Goal: Task Accomplishment & Management: Manage account settings

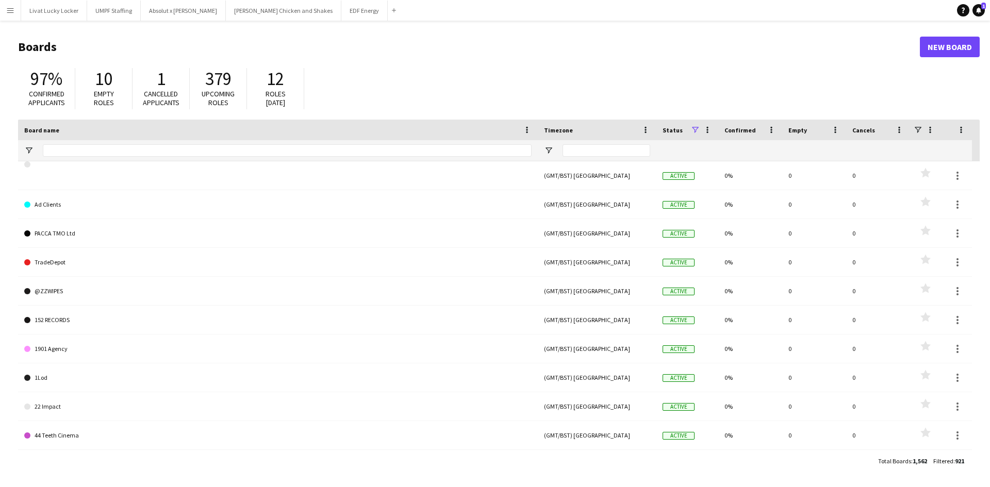
click at [8, 14] on button "Menu" at bounding box center [10, 10] width 21 height 21
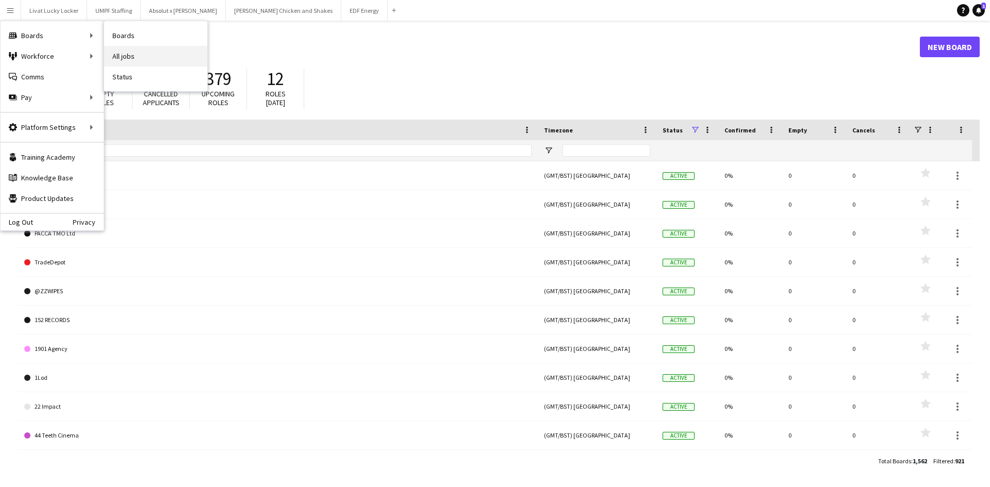
click at [134, 49] on link "All jobs" at bounding box center [155, 56] width 103 height 21
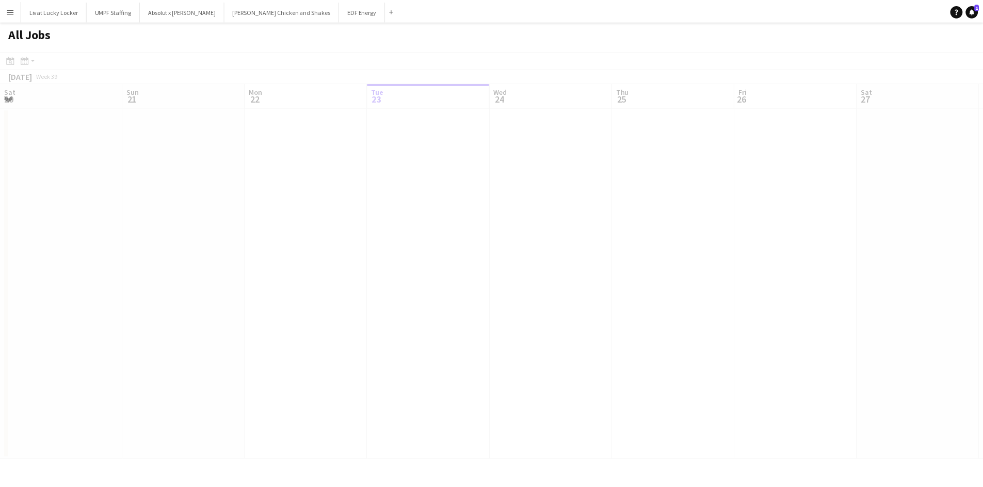
scroll to position [0, 247]
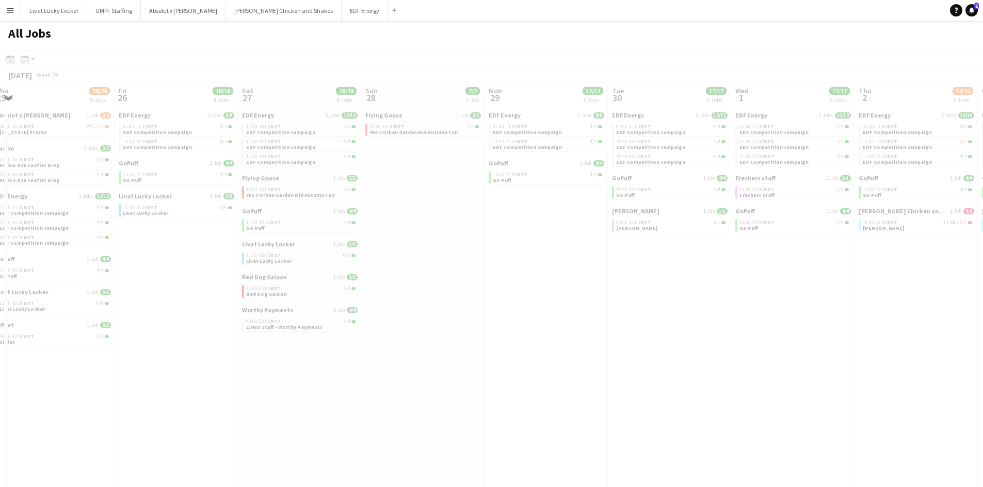
drag, startPoint x: 562, startPoint y: 328, endPoint x: 502, endPoint y: 318, distance: 61.1
click at [95, 318] on app-all-jobs "All Jobs Date picker [DATE] [DATE] [DATE] M [DATE] T [DATE] W [DATE] T [DATE] F…" at bounding box center [491, 281] width 983 height 521
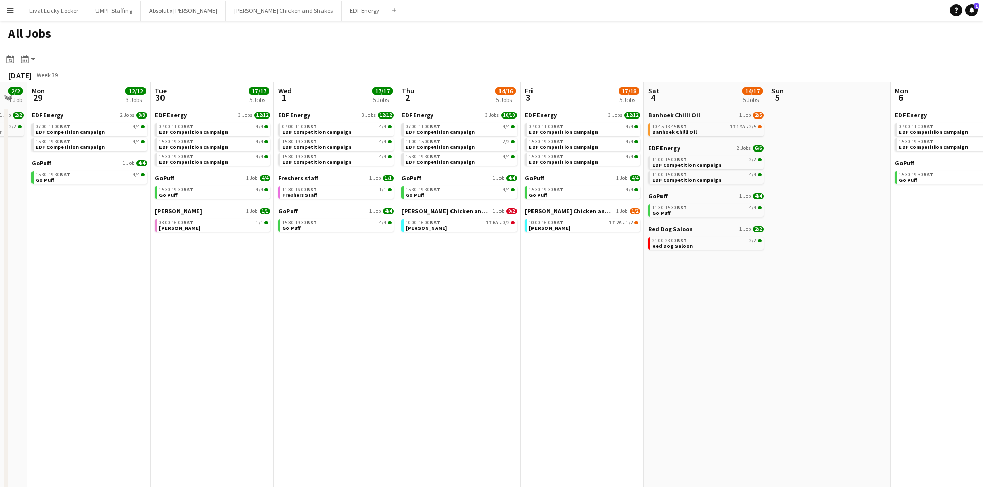
drag, startPoint x: 402, startPoint y: 315, endPoint x: 155, endPoint y: 320, distance: 247.1
click at [140, 318] on app-calendar-viewport "Thu 25 28/29 9 Jobs Fri 26 18/18 4 Jobs Sat 27 28/28 8 Jobs Sun 28 2/2 1 Job Mo…" at bounding box center [491, 313] width 983 height 460
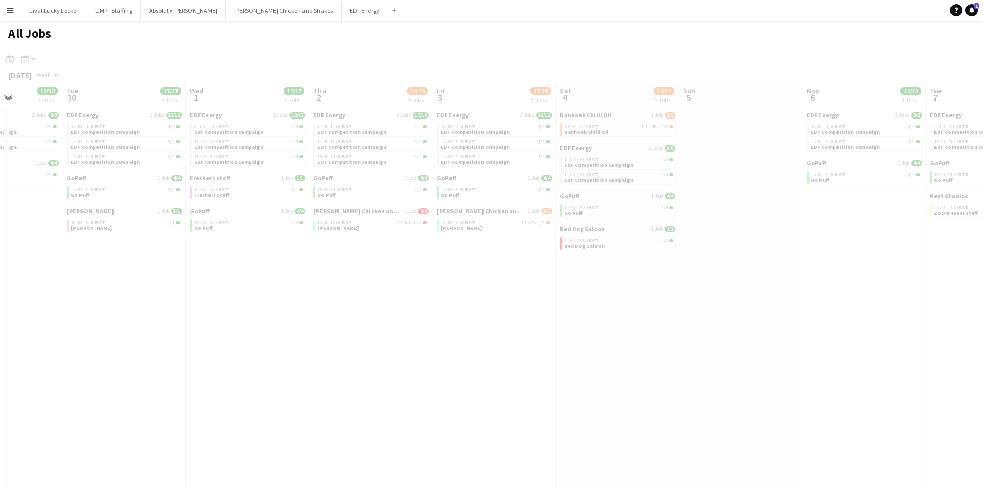
drag, startPoint x: 504, startPoint y: 366, endPoint x: 424, endPoint y: 329, distance: 88.2
click at [332, 349] on app-all-jobs "All Jobs Date picker [DATE] [DATE] [DATE] M [DATE] T [DATE] W [DATE] T [DATE] F…" at bounding box center [491, 281] width 983 height 521
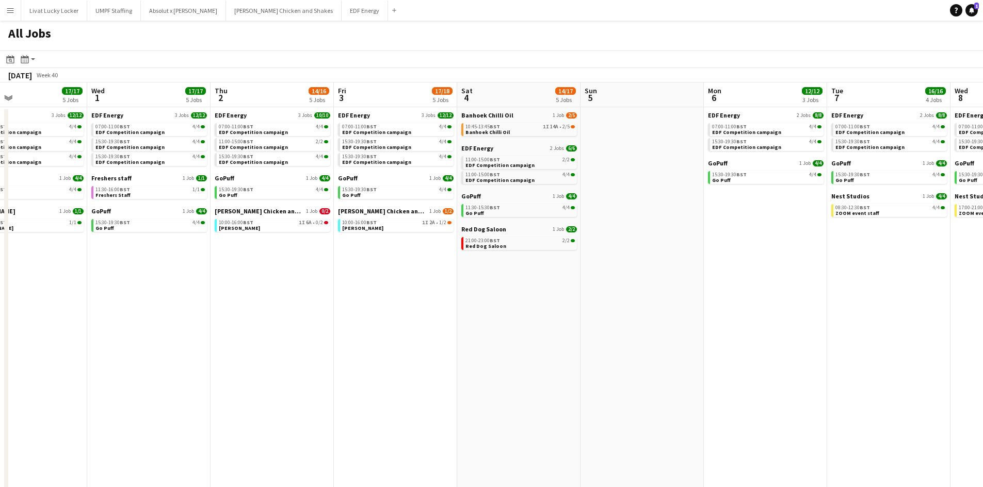
scroll to position [0, 410]
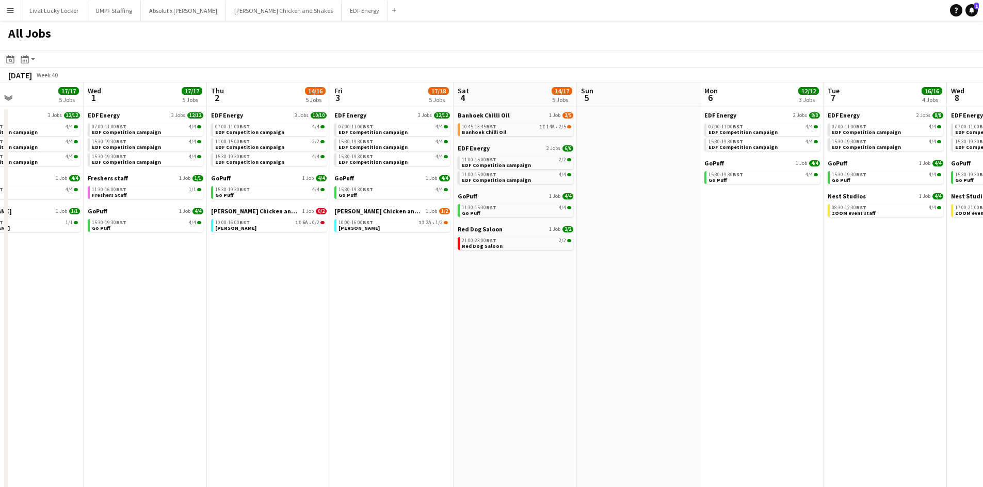
drag, startPoint x: 600, startPoint y: 260, endPoint x: 498, endPoint y: 263, distance: 102.1
click at [498, 263] on app-calendar-viewport "Sat 27 28/28 8 Jobs Sun 28 2/2 1 Job Mon 29 12/12 3 Jobs Tue 30 17/17 5 Jobs We…" at bounding box center [491, 313] width 983 height 460
click at [476, 126] on span "10:45-13:45 BST" at bounding box center [479, 126] width 35 height 5
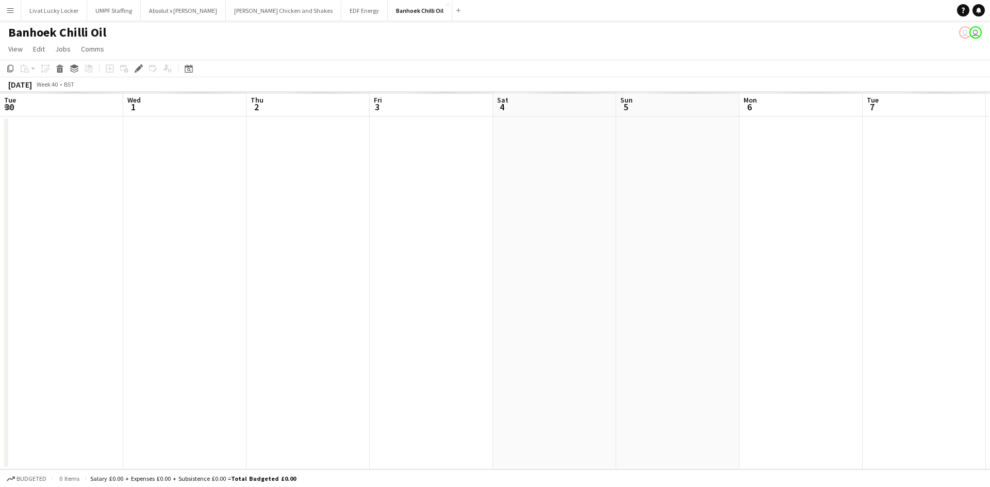
scroll to position [0, 355]
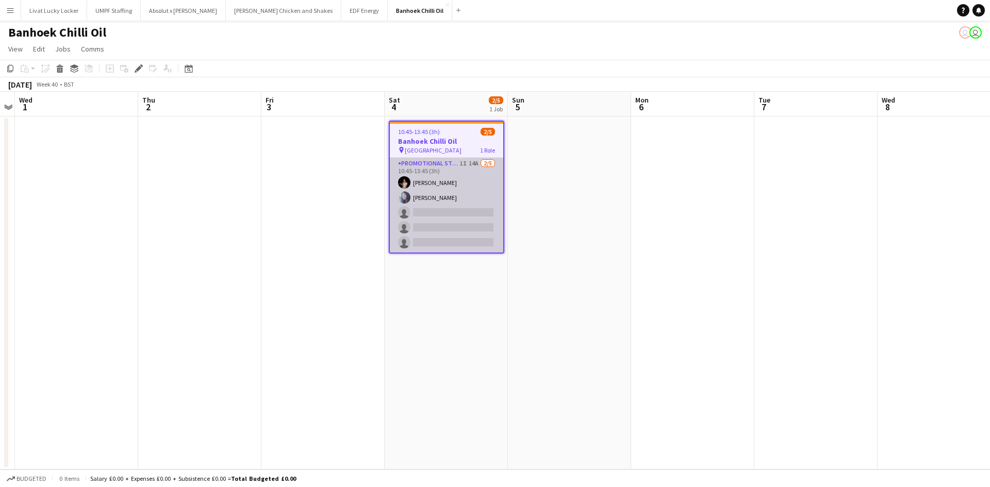
click at [453, 194] on app-card-role "Promotional Staffing (Sampling Staff) 1I 14A 2/5 10:45-13:45 (3h) Yuliia Levyts…" at bounding box center [446, 205] width 113 height 95
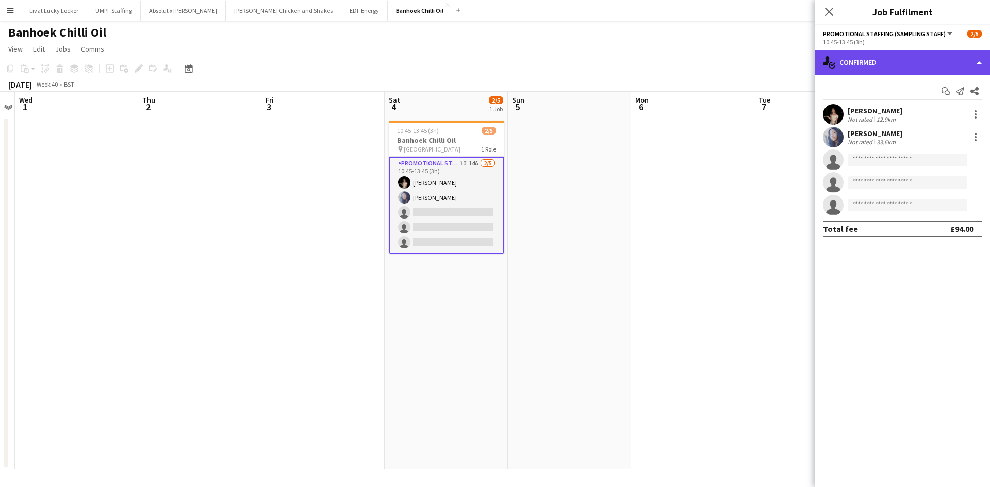
click at [860, 63] on div "single-neutral-actions-check-2 Confirmed" at bounding box center [902, 62] width 175 height 25
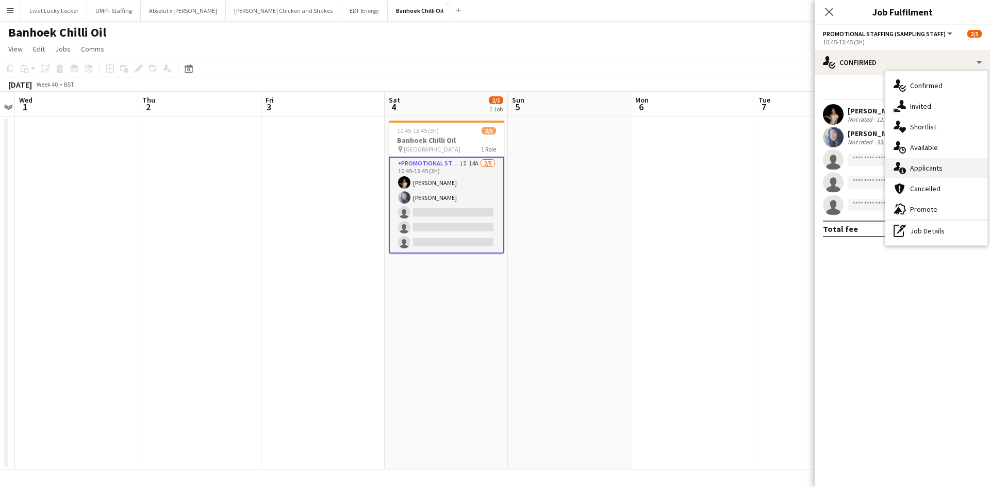
click at [922, 163] on div "single-neutral-actions-information Applicants" at bounding box center [937, 168] width 102 height 21
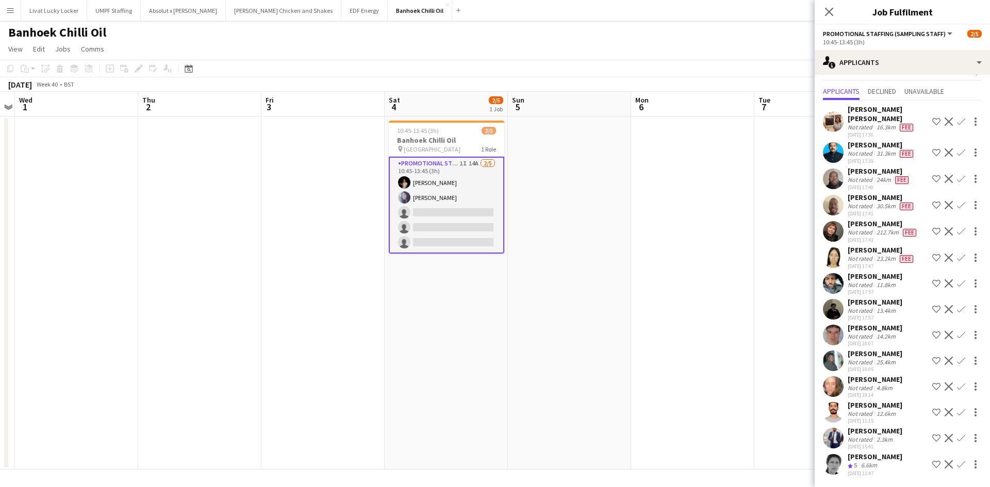
scroll to position [74, 0]
click at [863, 384] on div "Not rated" at bounding box center [861, 388] width 27 height 8
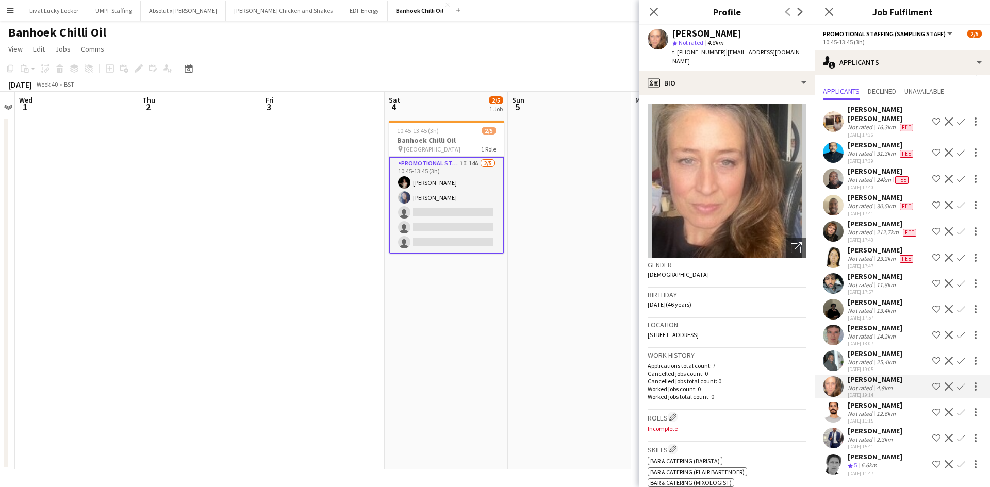
click at [863, 384] on div "Not rated" at bounding box center [861, 388] width 27 height 8
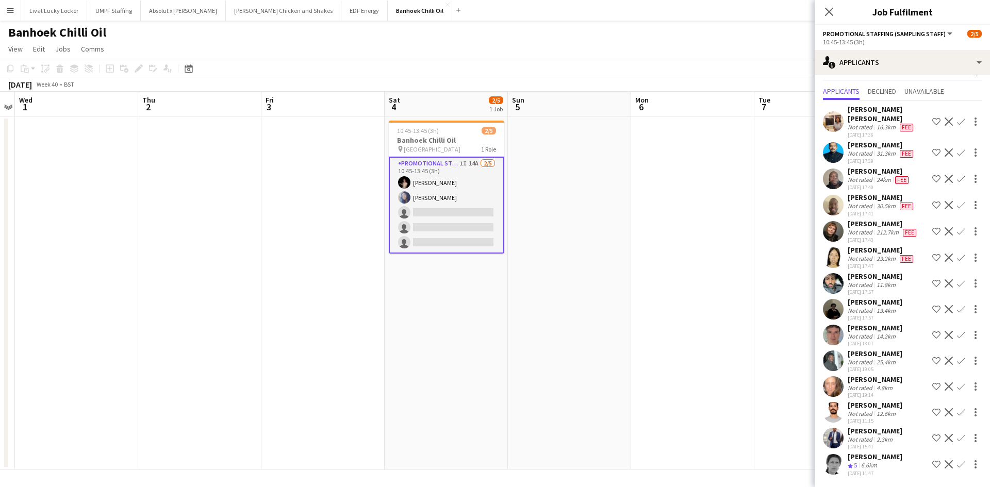
scroll to position [0, 0]
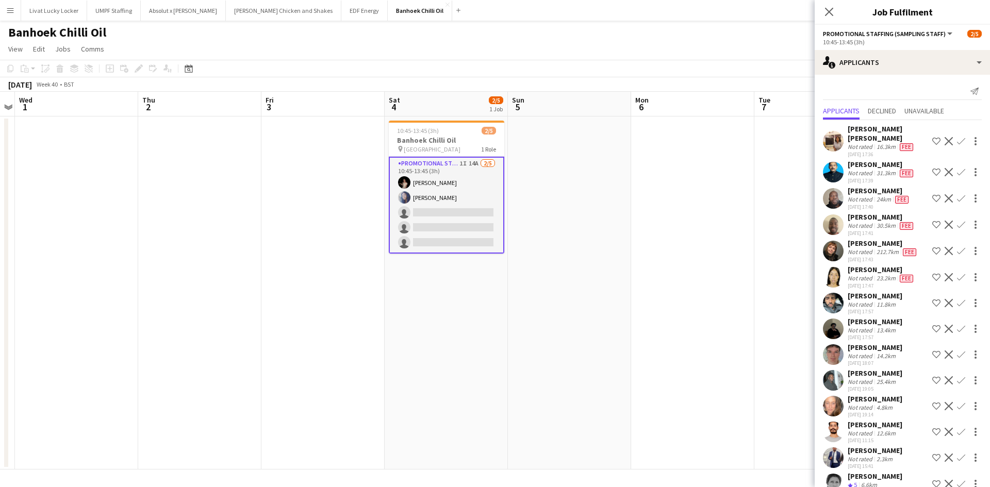
click at [867, 128] on div "Annie Dan" at bounding box center [888, 133] width 80 height 19
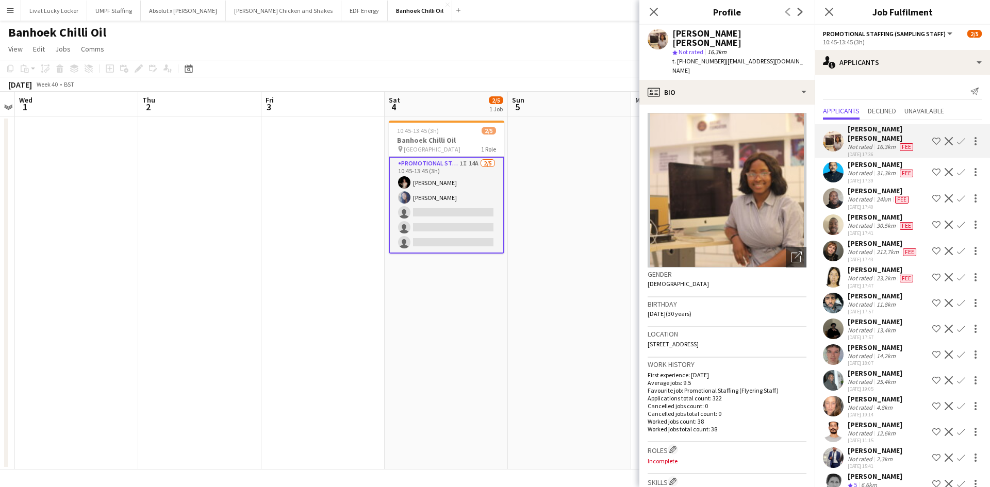
click at [957, 137] on app-icon "Confirm" at bounding box center [961, 141] width 8 height 8
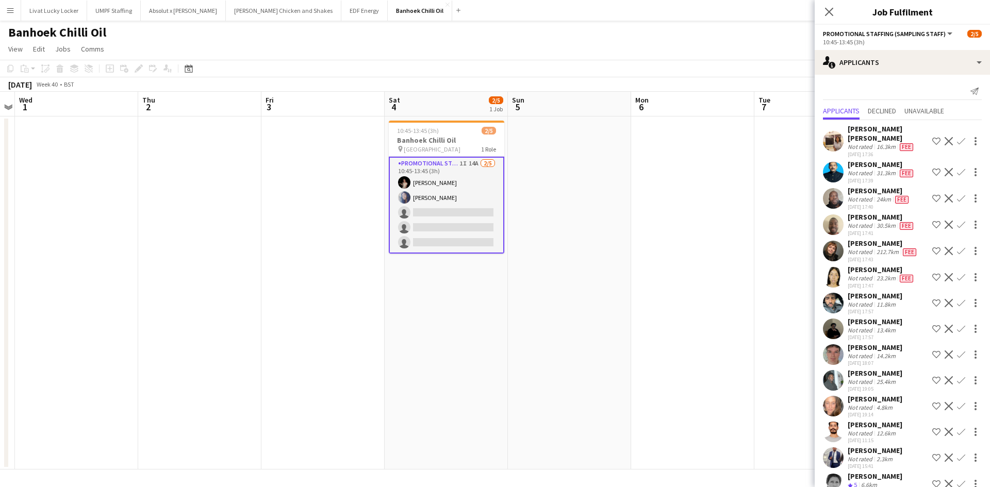
click at [957, 137] on app-icon "Confirm" at bounding box center [961, 141] width 8 height 8
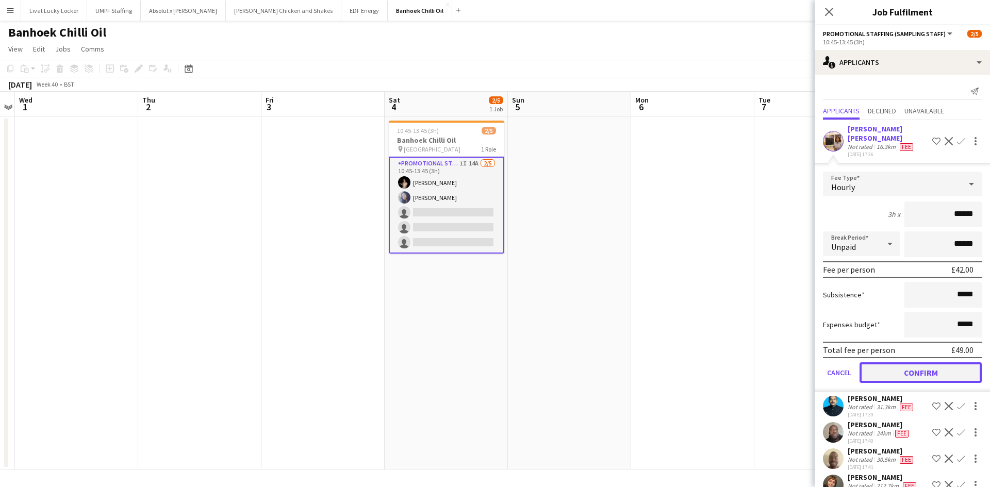
click at [887, 367] on button "Confirm" at bounding box center [921, 373] width 122 height 21
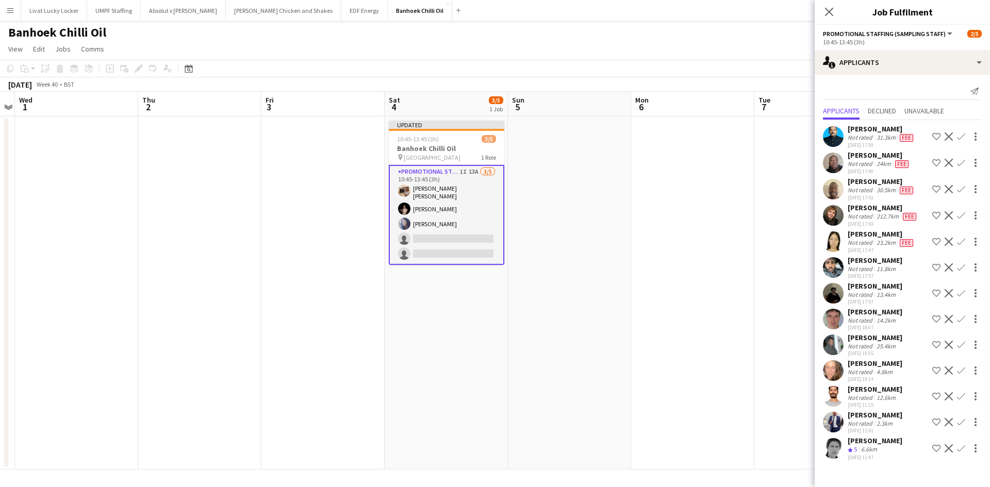
click at [684, 331] on app-date-cell at bounding box center [692, 293] width 123 height 353
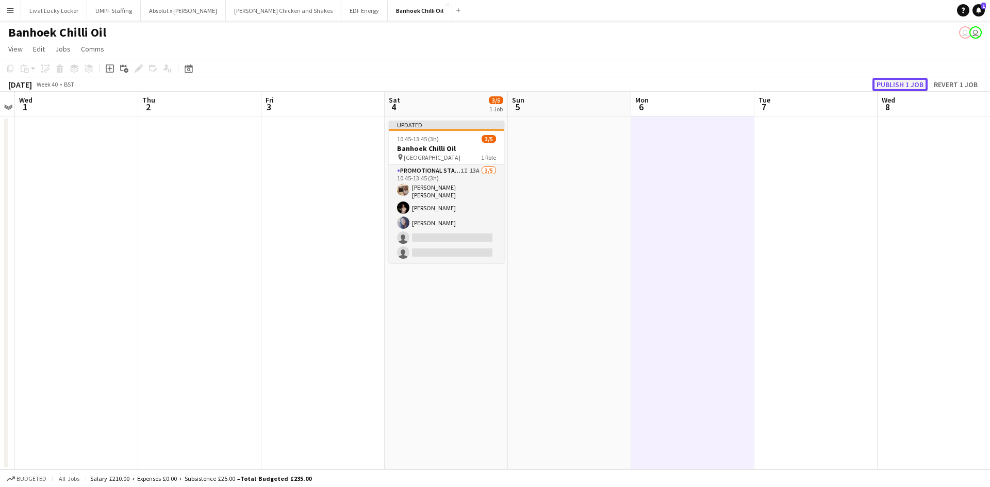
click at [892, 83] on button "Publish 1 job" at bounding box center [900, 84] width 55 height 13
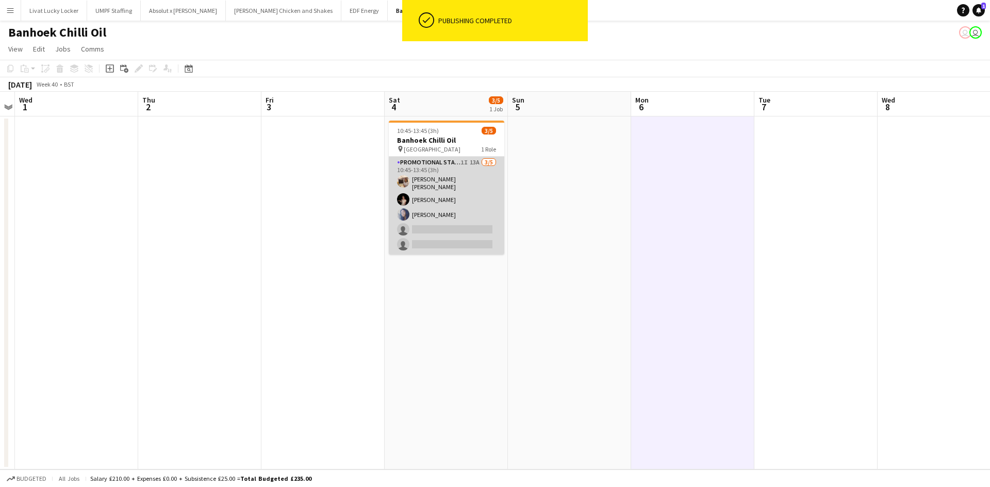
click at [450, 170] on app-card-role "Promotional Staffing (Sampling Staff) 1I 13A 3/5 10:45-13:45 (3h) Annie Dan Yul…" at bounding box center [447, 206] width 116 height 98
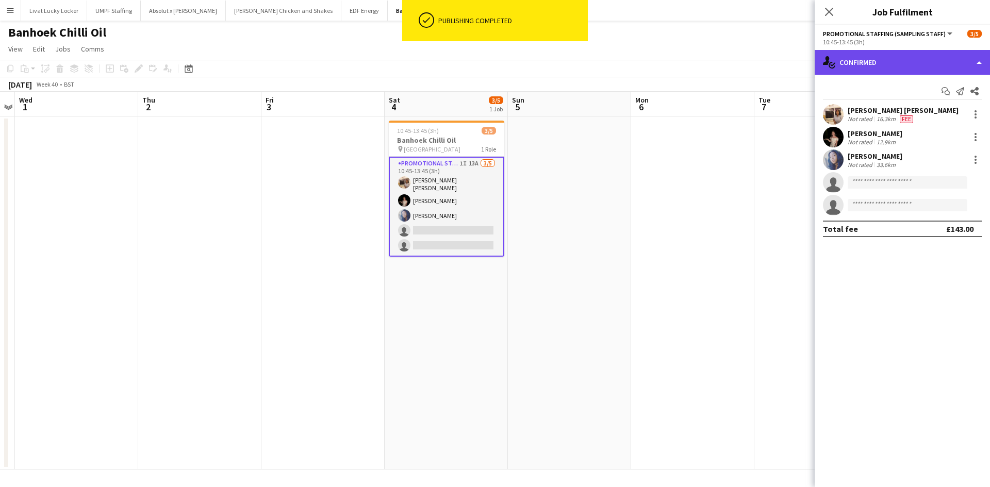
click at [864, 62] on div "single-neutral-actions-check-2 Confirmed" at bounding box center [902, 62] width 175 height 25
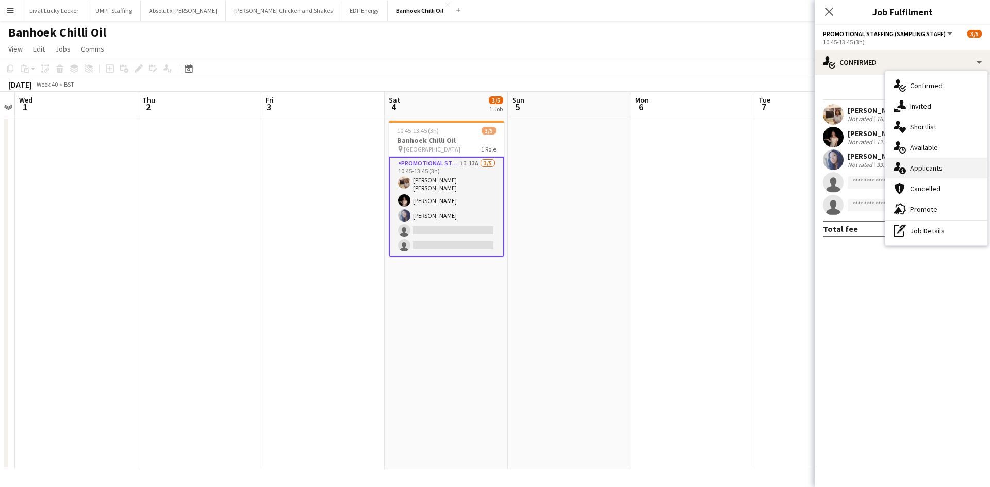
click at [921, 161] on div "single-neutral-actions-information Applicants" at bounding box center [937, 168] width 102 height 21
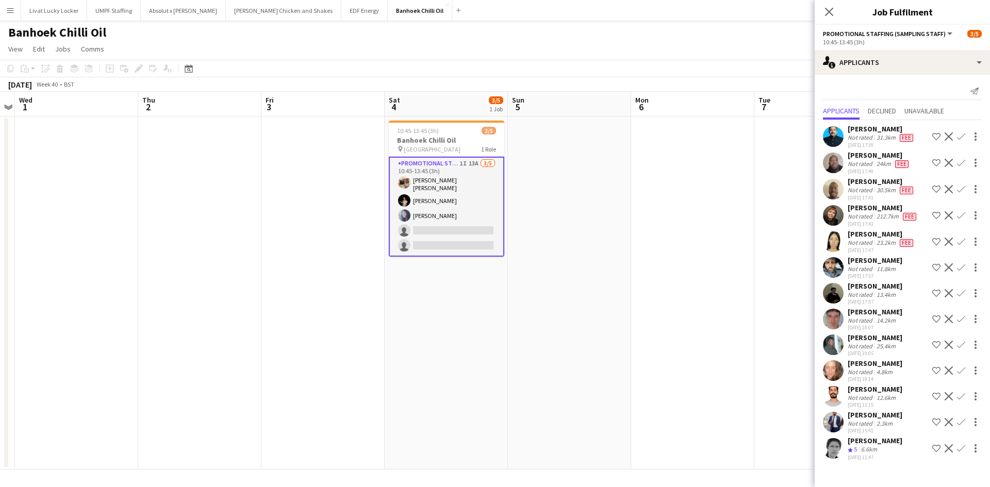
scroll to position [19, 0]
click at [863, 285] on div "Mahamedqadar Osman" at bounding box center [875, 286] width 55 height 9
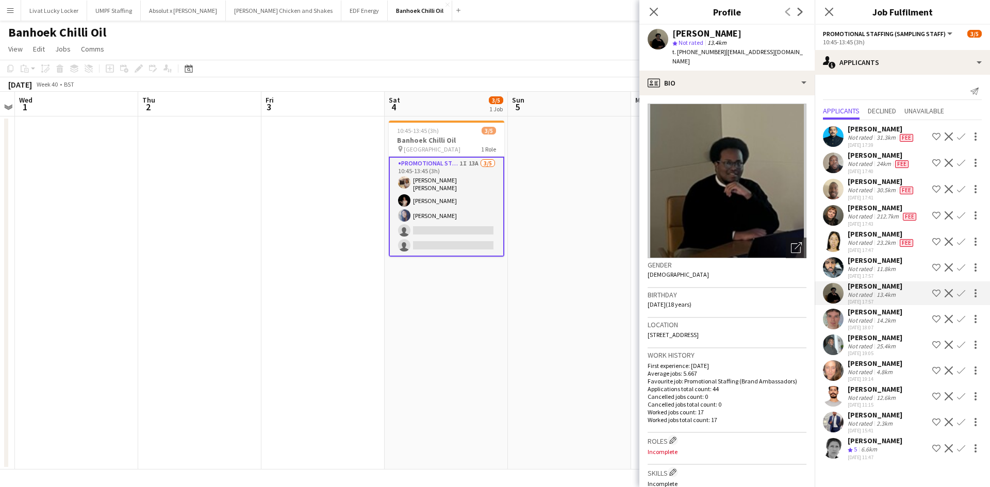
click at [866, 284] on div "Mahamedqadar Osman" at bounding box center [875, 286] width 55 height 9
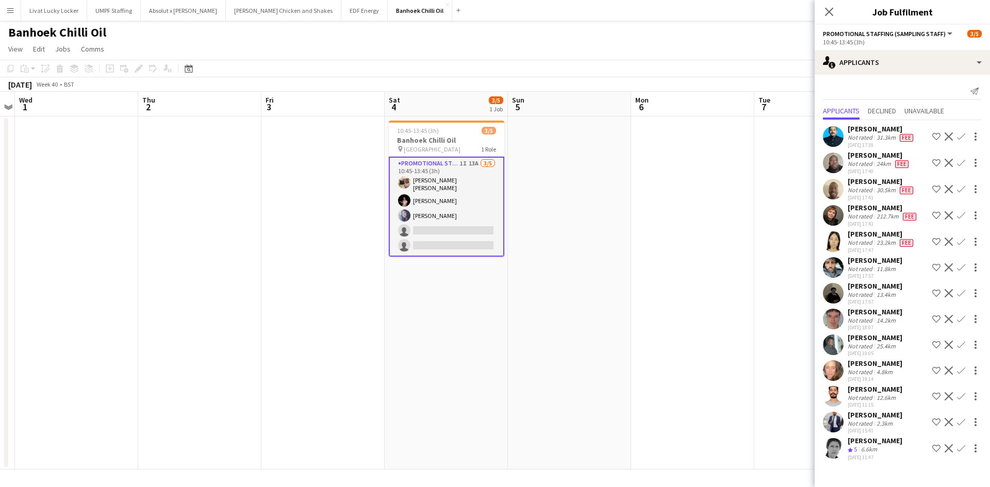
click at [871, 372] on div "Not rated" at bounding box center [861, 372] width 27 height 8
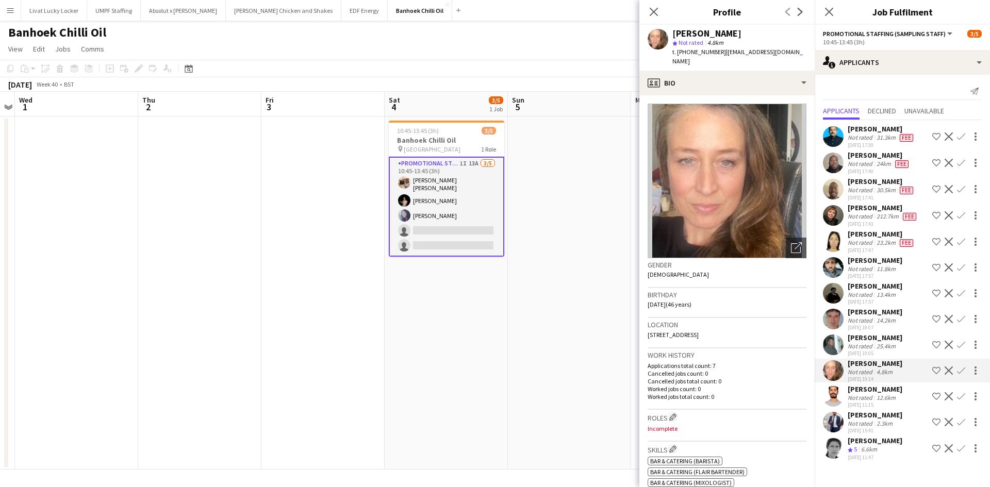
click at [879, 416] on div "Jose Sebastian" at bounding box center [875, 415] width 55 height 9
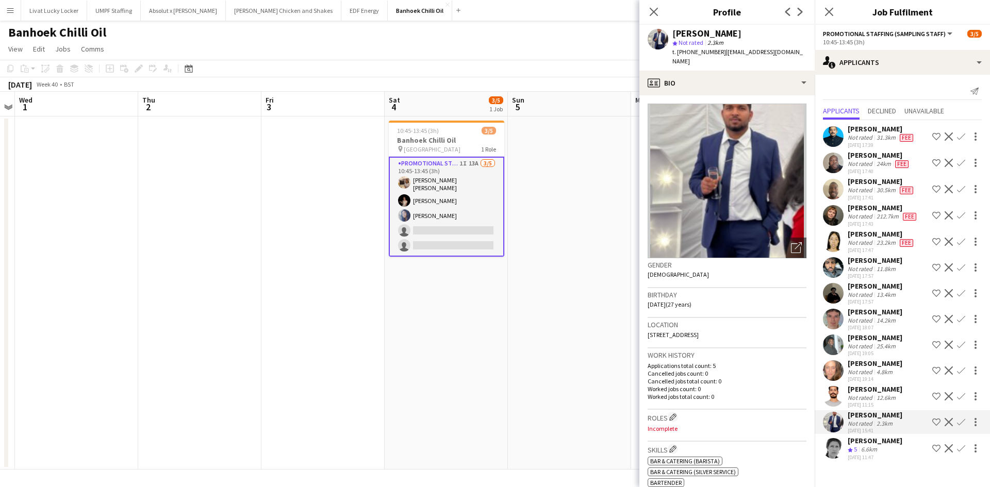
click at [876, 403] on div "19-09-2025 11:15" at bounding box center [875, 405] width 55 height 7
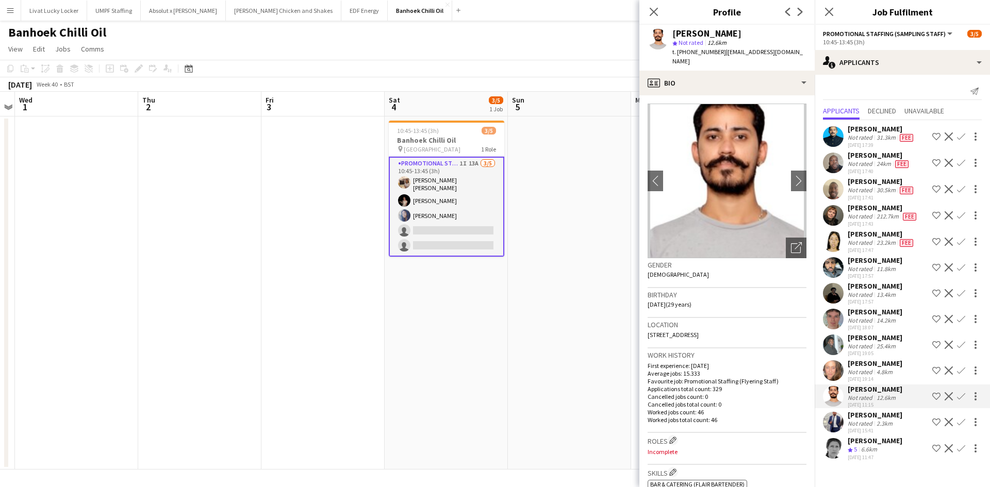
click at [859, 344] on div "Not rated" at bounding box center [861, 346] width 27 height 8
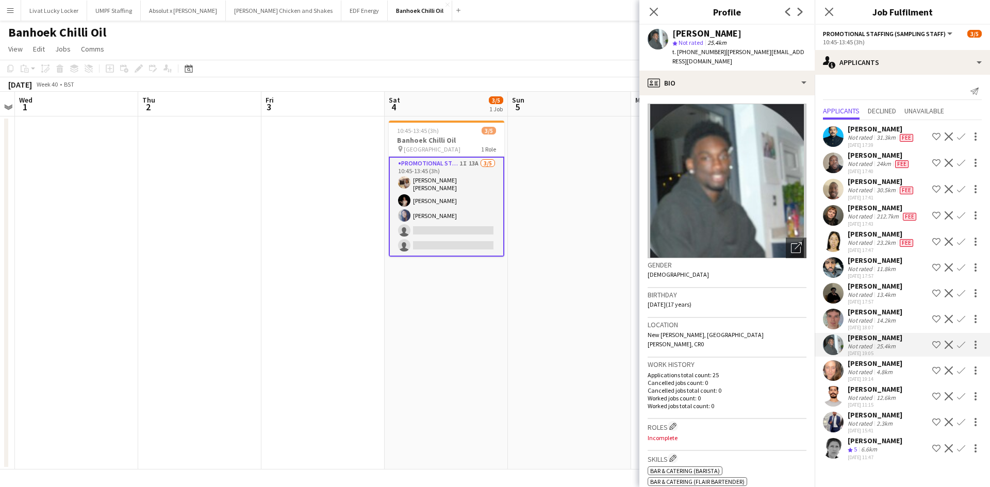
click at [870, 315] on div "Fletcher Mathieson" at bounding box center [875, 311] width 55 height 9
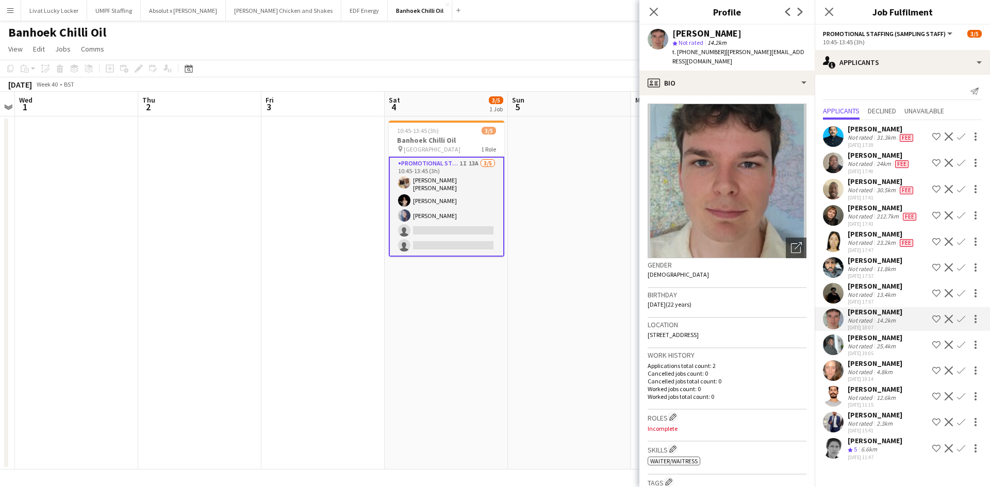
click at [869, 287] on div "Mahamedqadar Osman" at bounding box center [875, 286] width 55 height 9
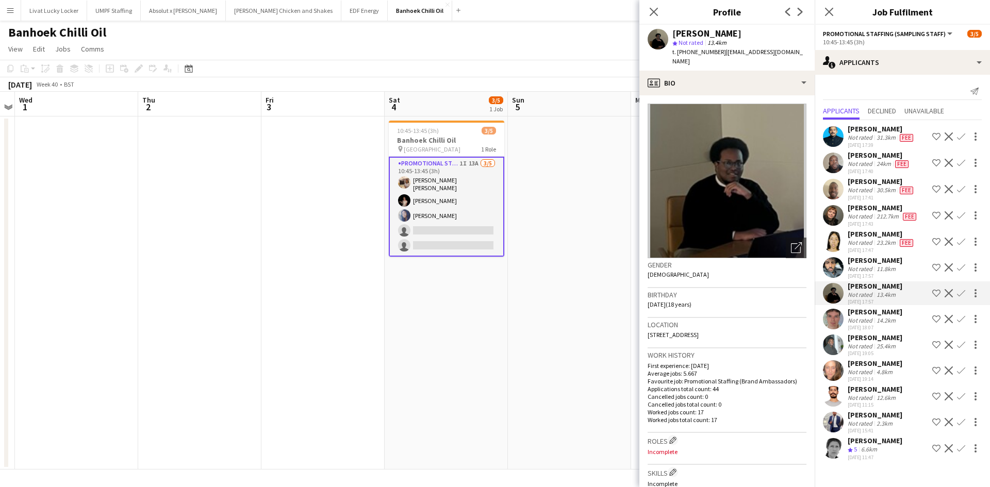
click at [860, 265] on div "Not rated" at bounding box center [861, 269] width 27 height 8
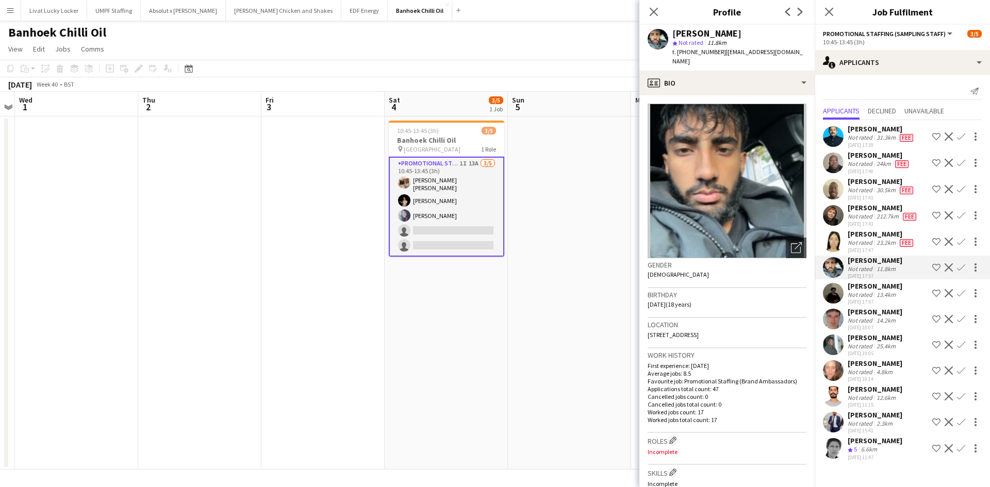
click at [854, 239] on div "Not rated" at bounding box center [861, 243] width 27 height 8
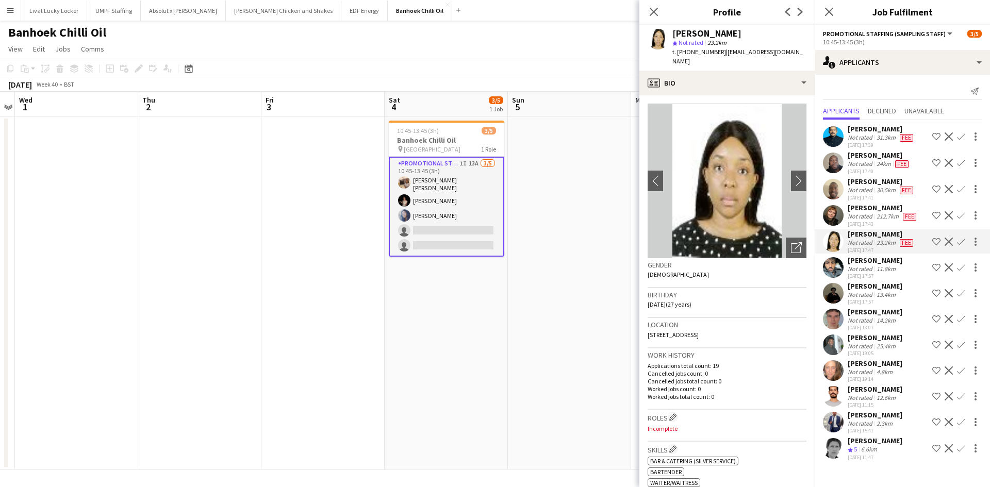
click at [857, 213] on div "Not rated" at bounding box center [861, 217] width 27 height 8
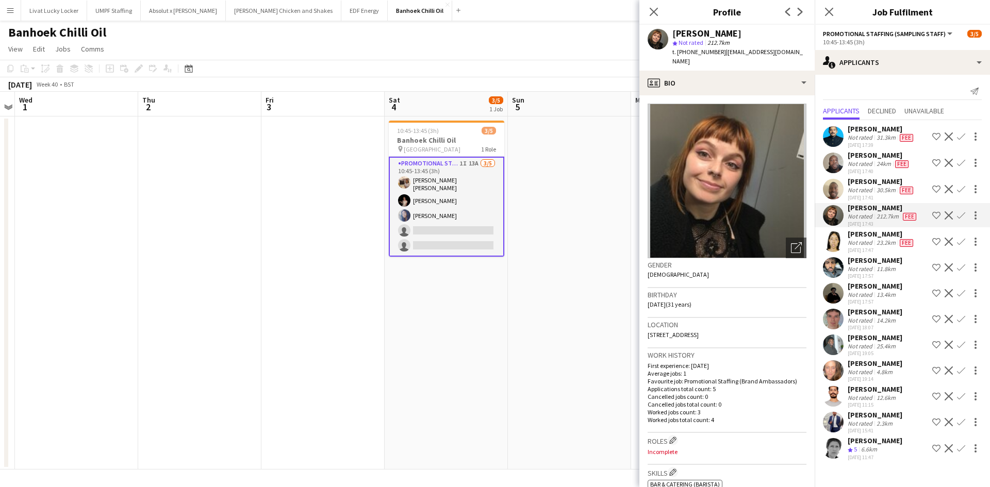
click at [854, 186] on div "Not rated" at bounding box center [861, 190] width 27 height 8
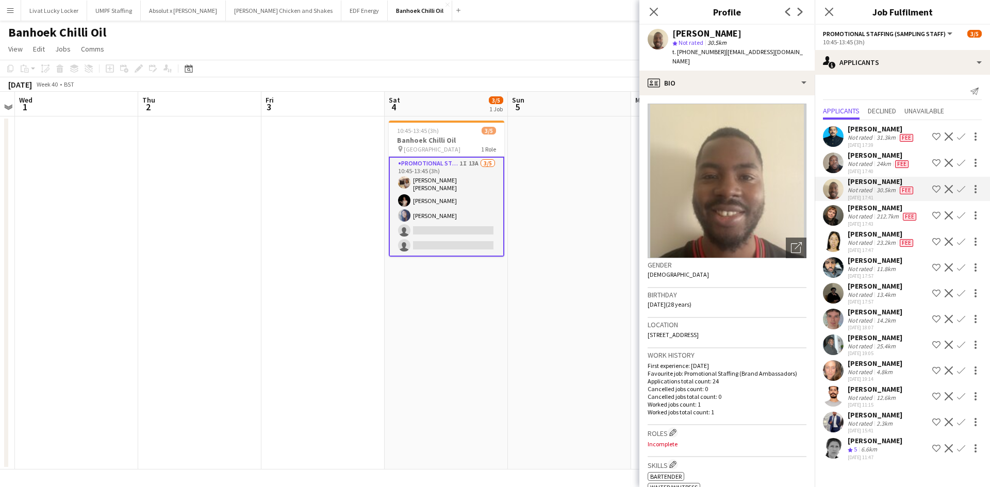
click at [848, 160] on div "Not rated" at bounding box center [861, 164] width 27 height 8
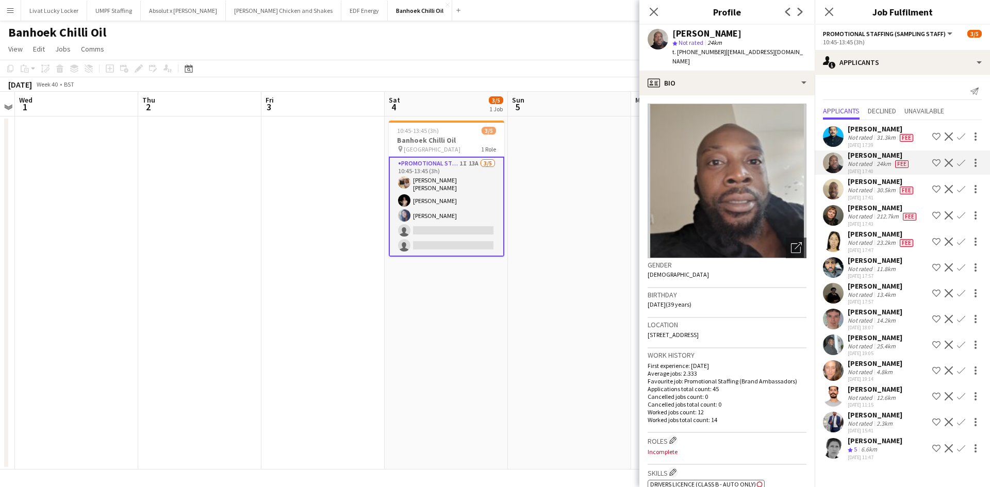
click at [850, 124] on div "Muhammad Junaid Mir" at bounding box center [882, 128] width 68 height 9
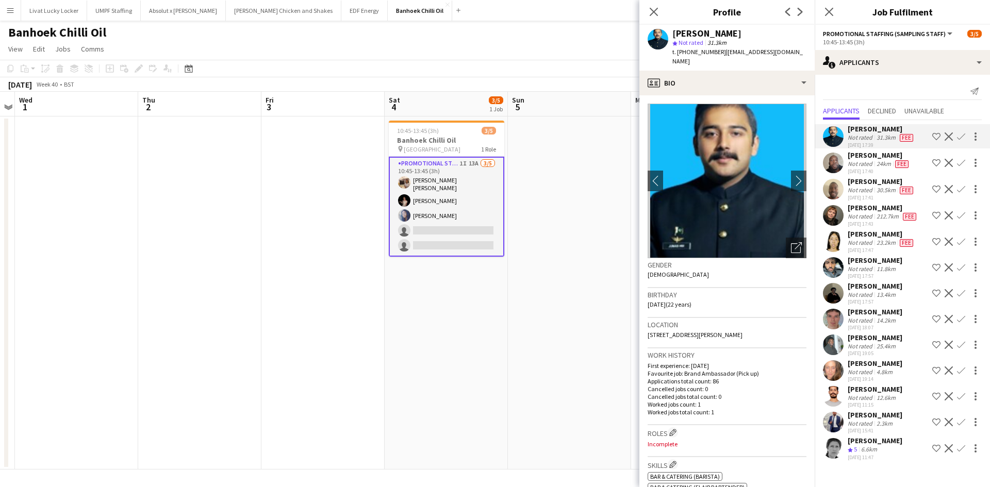
click at [873, 168] on div "18-09-2025 17:40" at bounding box center [879, 171] width 63 height 7
